Goal: Check status: Check status

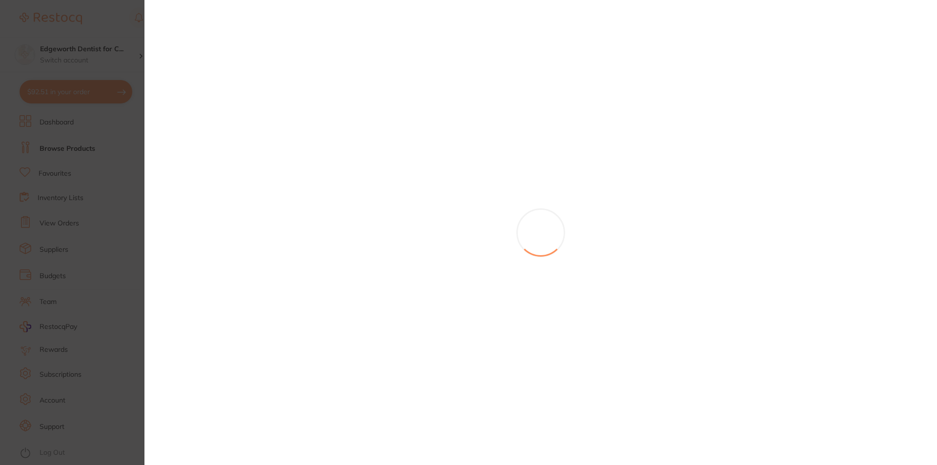
click at [19, 192] on section at bounding box center [468, 232] width 937 height 465
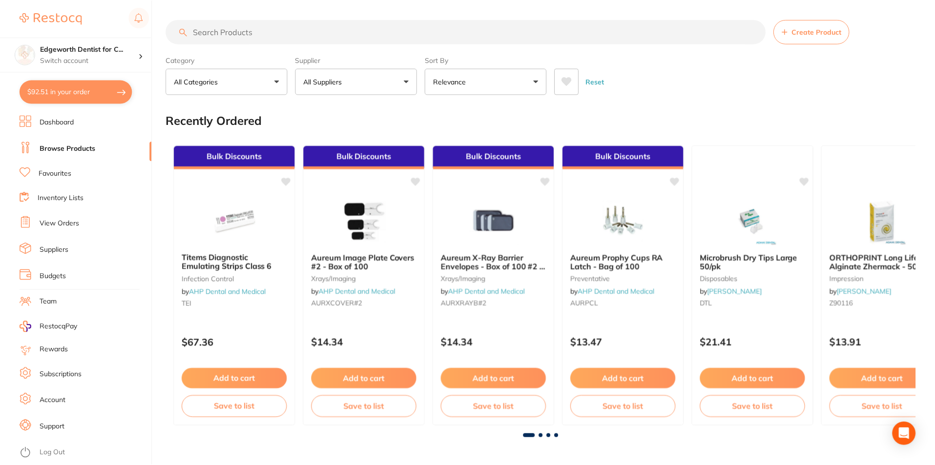
scroll to position [0, 0]
click at [59, 149] on link "Browse Products" at bounding box center [68, 149] width 56 height 10
click at [62, 222] on link "View Orders" at bounding box center [60, 224] width 40 height 10
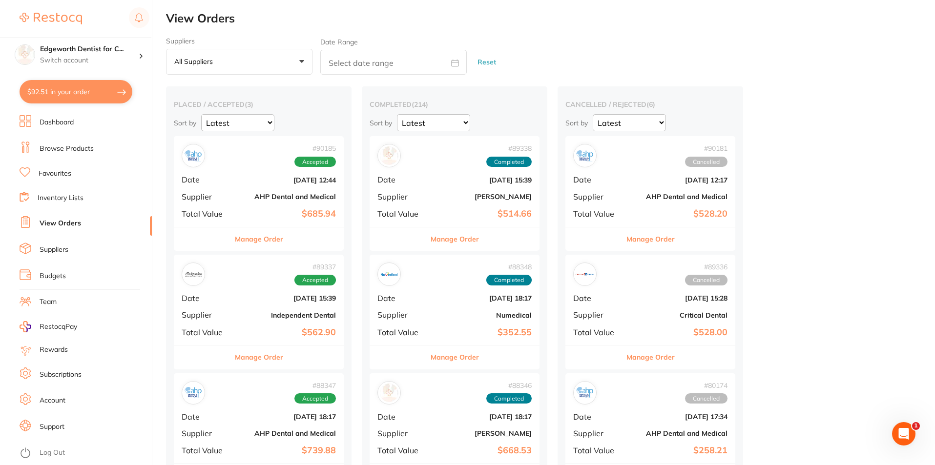
click at [298, 229] on div "Manage Order" at bounding box center [259, 239] width 170 height 24
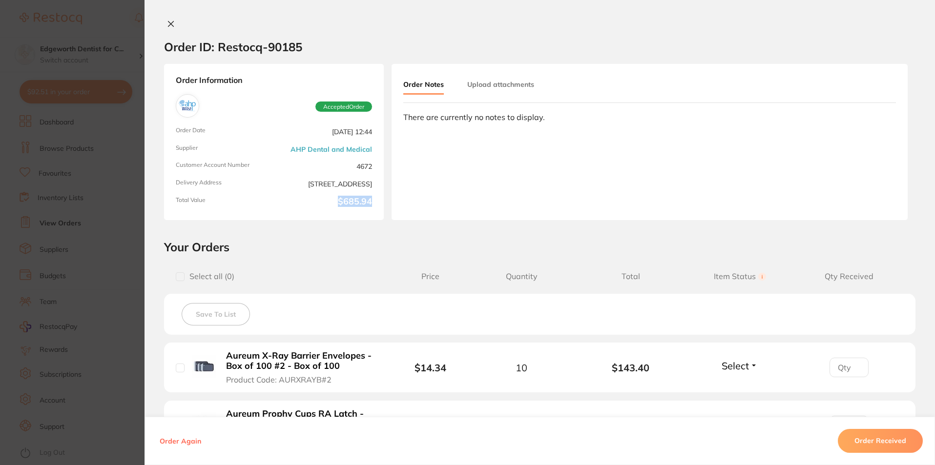
drag, startPoint x: 369, startPoint y: 201, endPoint x: 332, endPoint y: 202, distance: 36.6
click at [332, 202] on b "$685.94" at bounding box center [325, 203] width 94 height 12
